Goal: Find specific page/section: Find specific page/section

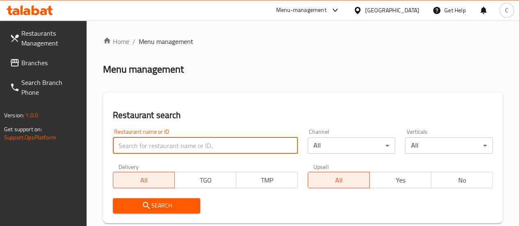
click at [186, 151] on input "search" at bounding box center [205, 145] width 185 height 16
click at [173, 142] on input "search" at bounding box center [205, 145] width 185 height 16
type input "indi"
click button "Search" at bounding box center [157, 205] width 88 height 15
drag, startPoint x: 153, startPoint y: 147, endPoint x: 67, endPoint y: 150, distance: 86.7
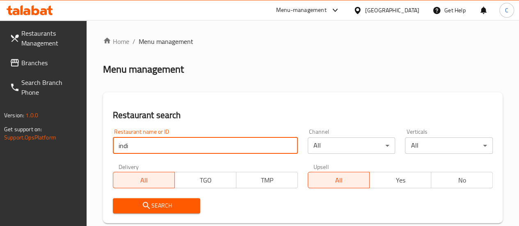
click at [44, 66] on span "Branches" at bounding box center [50, 63] width 59 height 10
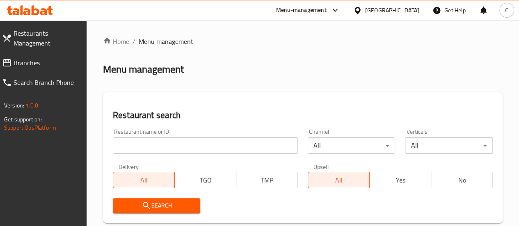
click at [164, 151] on input "search" at bounding box center [205, 145] width 185 height 16
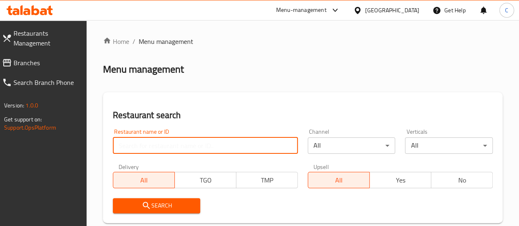
paste input "Indi, Al Quoz Industrial Area 4"
click button "Search" at bounding box center [157, 205] width 88 height 15
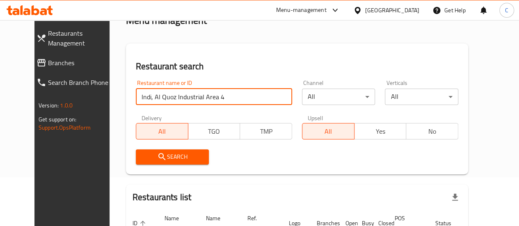
scroll to position [36, 0]
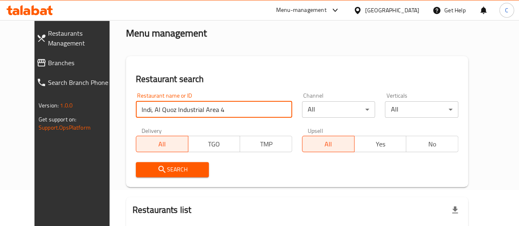
drag, startPoint x: 156, startPoint y: 110, endPoint x: 160, endPoint y: 113, distance: 5.5
click at [160, 113] on input "Indi, Al Quoz Industrial Area 4" at bounding box center [214, 109] width 156 height 16
drag, startPoint x: 171, startPoint y: 110, endPoint x: 158, endPoint y: 108, distance: 12.4
click at [169, 110] on input "Indi, Al Quoz Industrial Area 4" at bounding box center [214, 109] width 156 height 16
drag, startPoint x: 143, startPoint y: 109, endPoint x: 241, endPoint y: 98, distance: 98.8
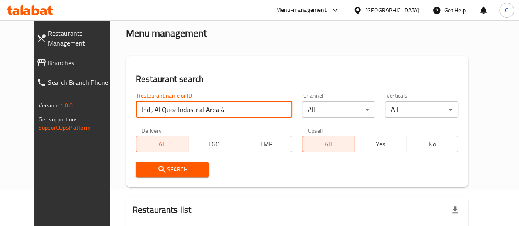
click at [241, 98] on div "Restaurant name or ID Indi, Al Quoz Industrial Area 4 Restaurant name or ID Cha…" at bounding box center [297, 135] width 332 height 94
click button "Search" at bounding box center [172, 169] width 73 height 15
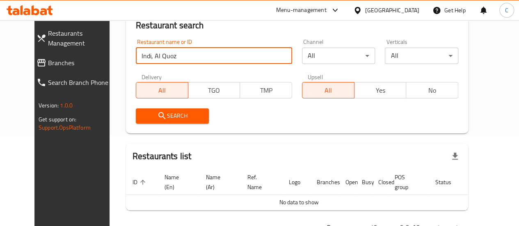
scroll to position [77, 0]
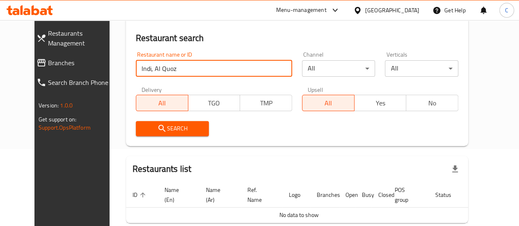
drag, startPoint x: 95, startPoint y: 78, endPoint x: 69, endPoint y: 78, distance: 25.9
click at [69, 78] on div "Restaurants Management Branches Search Branch Phone Version: 1.0.0 Get support …" at bounding box center [259, 105] width 450 height 325
click button "Search" at bounding box center [172, 128] width 73 height 15
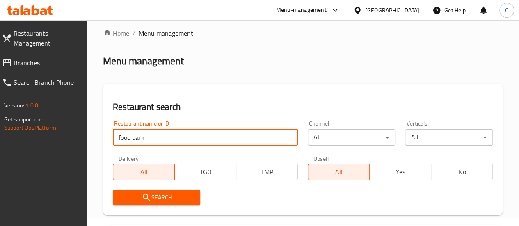
scroll to position [0, 0]
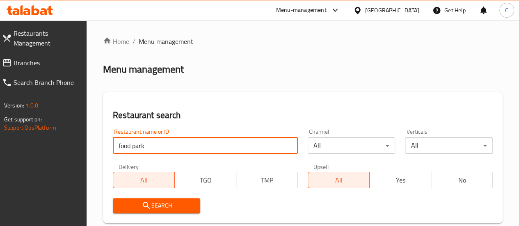
drag, startPoint x: 168, startPoint y: 140, endPoint x: 81, endPoint y: 142, distance: 87.0
type input "indi"
click button "Search" at bounding box center [157, 205] width 88 height 15
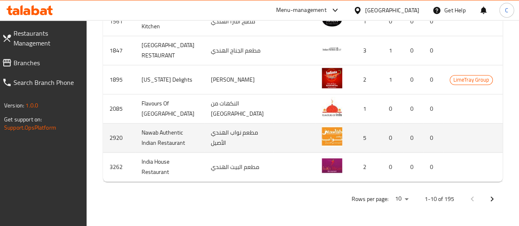
scroll to position [479, 0]
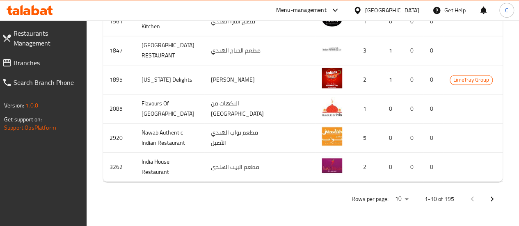
click at [488, 197] on icon "Next page" at bounding box center [492, 199] width 10 height 10
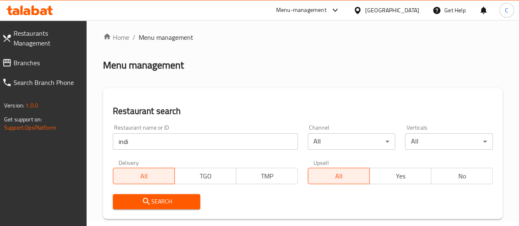
scroll to position [0, 0]
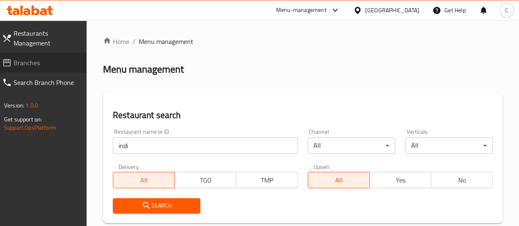
click at [17, 64] on span "Branches" at bounding box center [47, 63] width 66 height 10
